Goal: Ask a question: Seek information or help from site administrators or community

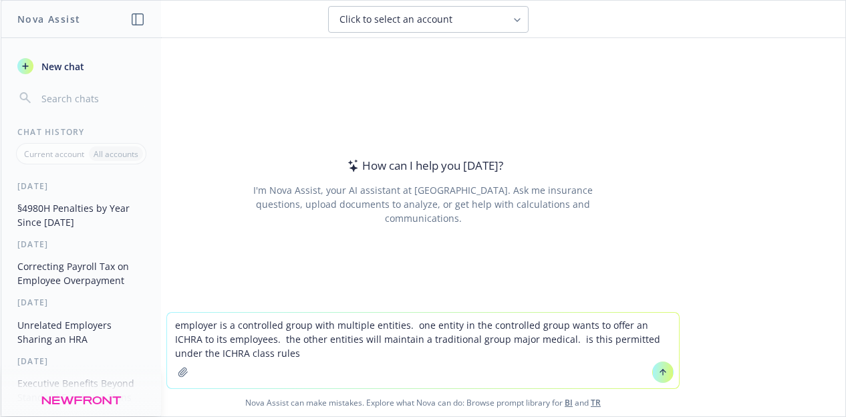
type textarea "employer is a controlled group with multiple entities. one entity in the contro…"
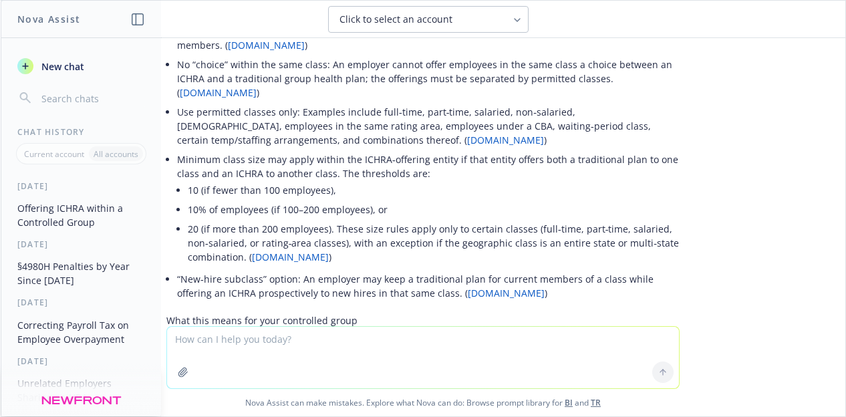
scroll to position [194, 0]
